Goal: Task Accomplishment & Management: Use online tool/utility

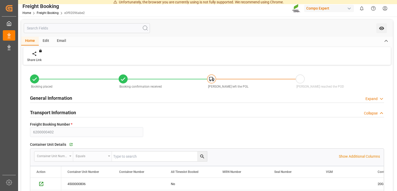
scroll to position [287, 0]
